Goal: Contribute content

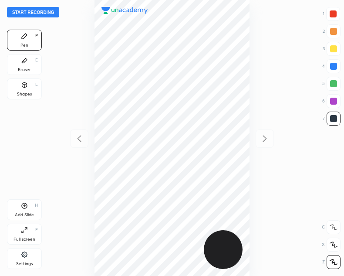
scroll to position [276, 205]
click at [31, 10] on button "Start recording" at bounding box center [33, 12] width 52 height 10
click at [27, 87] on icon at bounding box center [24, 84] width 5 height 5
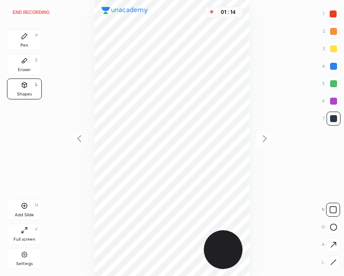
click at [20, 38] on div "Pen P" at bounding box center [24, 40] width 35 height 21
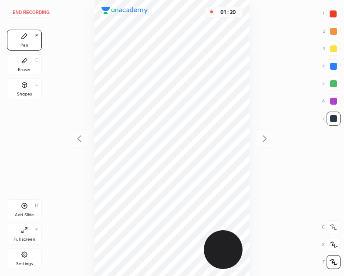
click at [30, 10] on button "End recording" at bounding box center [31, 12] width 48 height 10
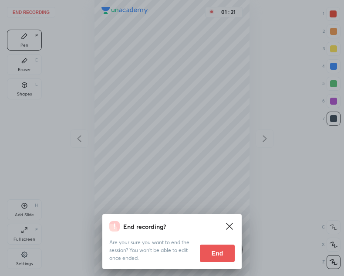
click at [220, 258] on button "End" at bounding box center [217, 252] width 35 height 17
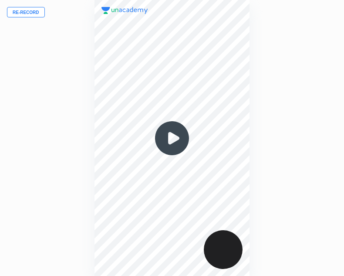
click at [172, 136] on img at bounding box center [172, 138] width 42 height 42
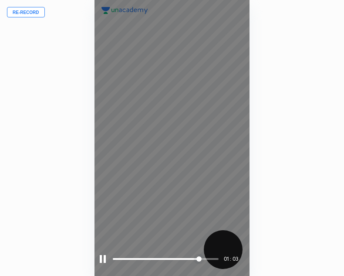
click at [102, 260] on div at bounding box center [103, 259] width 6 height 8
